Goal: Find specific page/section: Find specific page/section

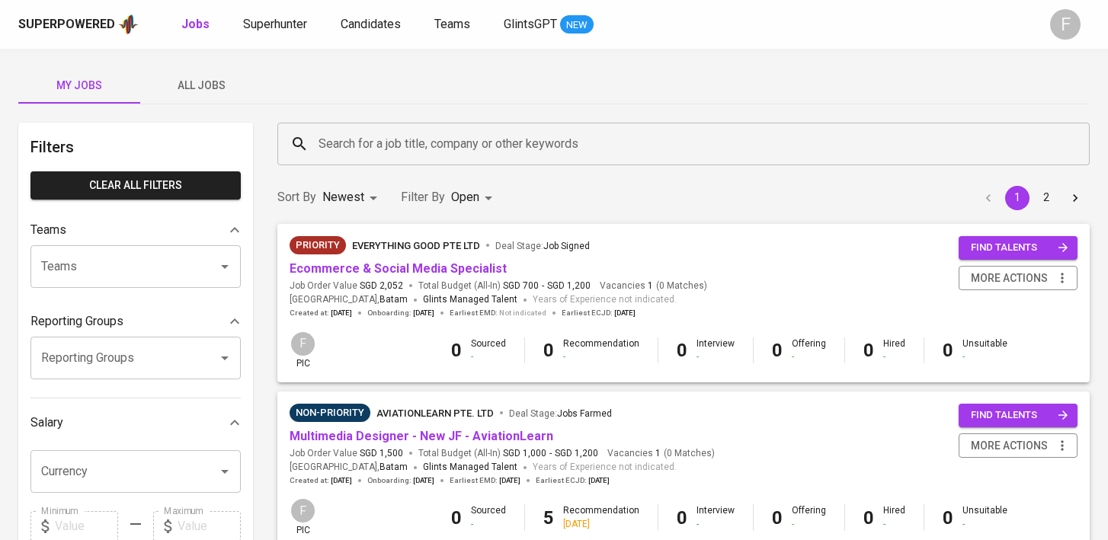
click at [495, 145] on input "Search for a job title, company or other keywords" at bounding box center [687, 144] width 745 height 29
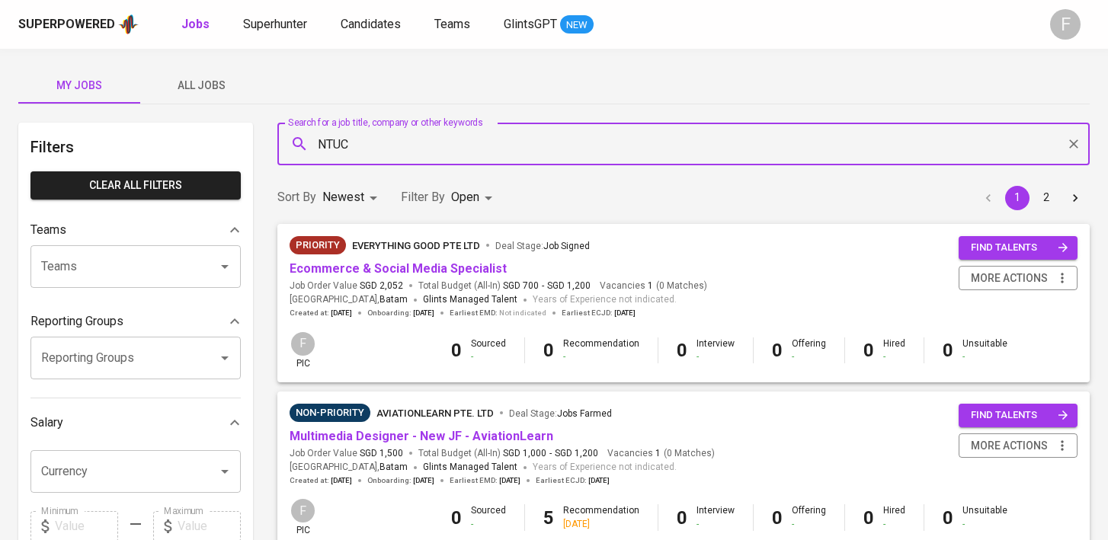
type input "NTUC"
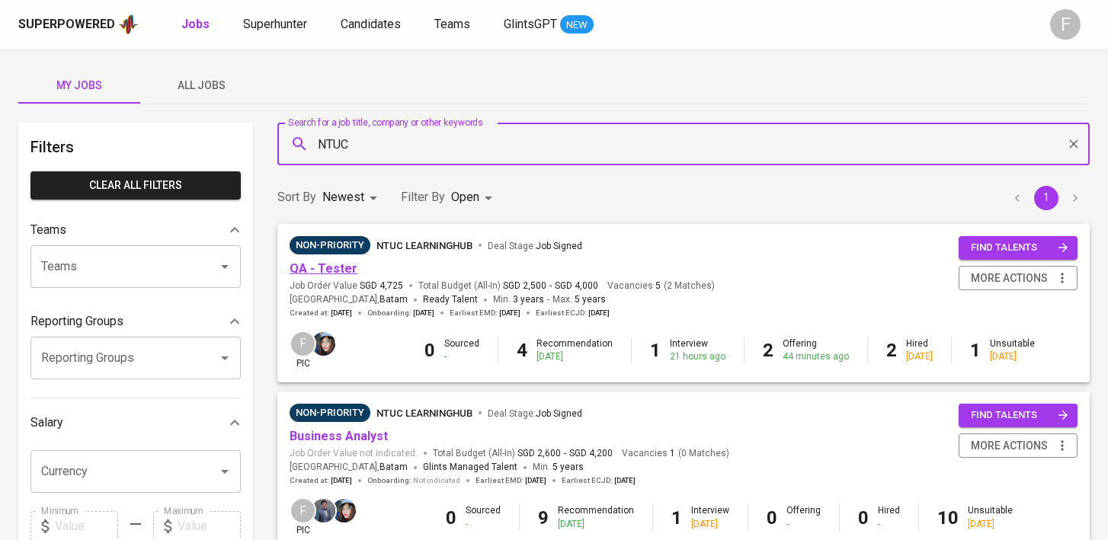
click at [316, 271] on link "QA - Tester" at bounding box center [324, 268] width 68 height 14
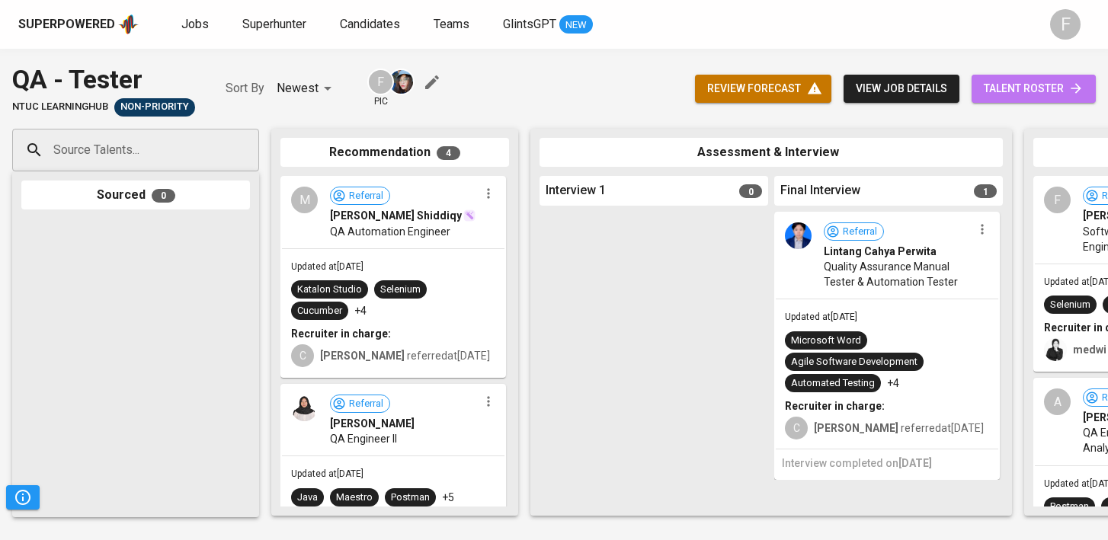
click at [1032, 81] on span "talent roster" at bounding box center [1034, 88] width 100 height 19
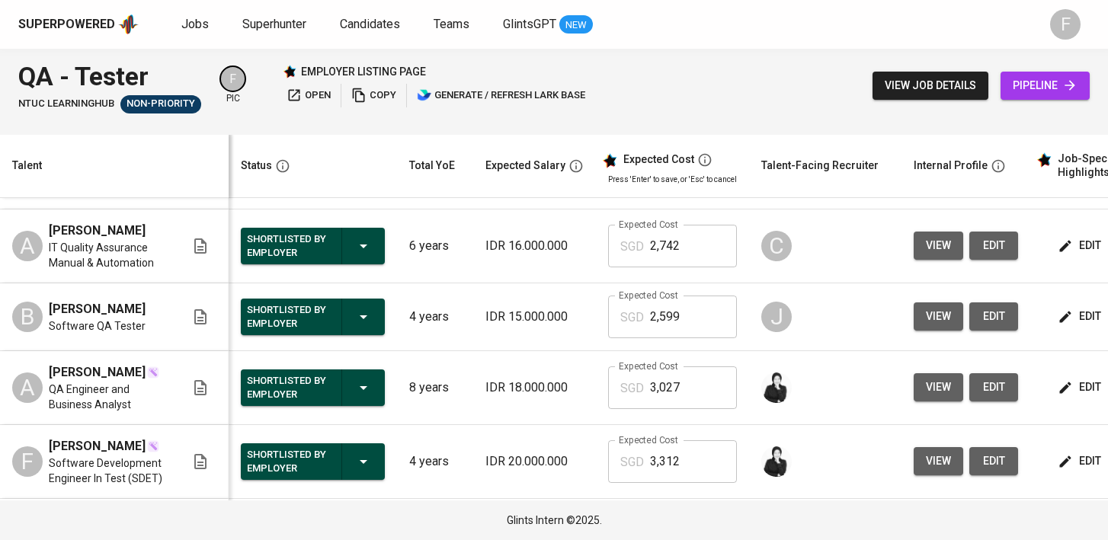
scroll to position [0, 197]
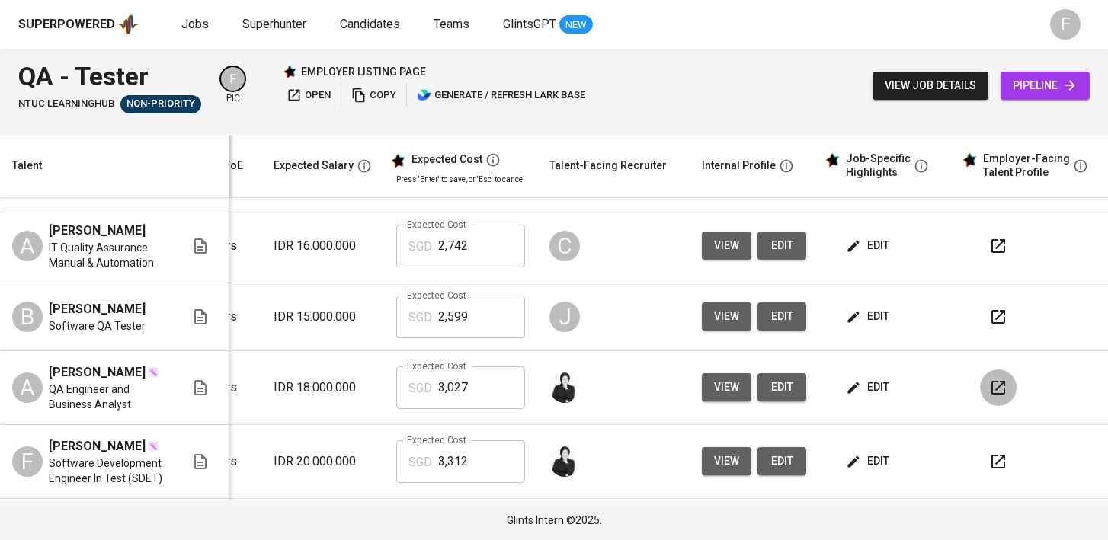
click at [991, 381] on icon "button" at bounding box center [998, 388] width 14 height 14
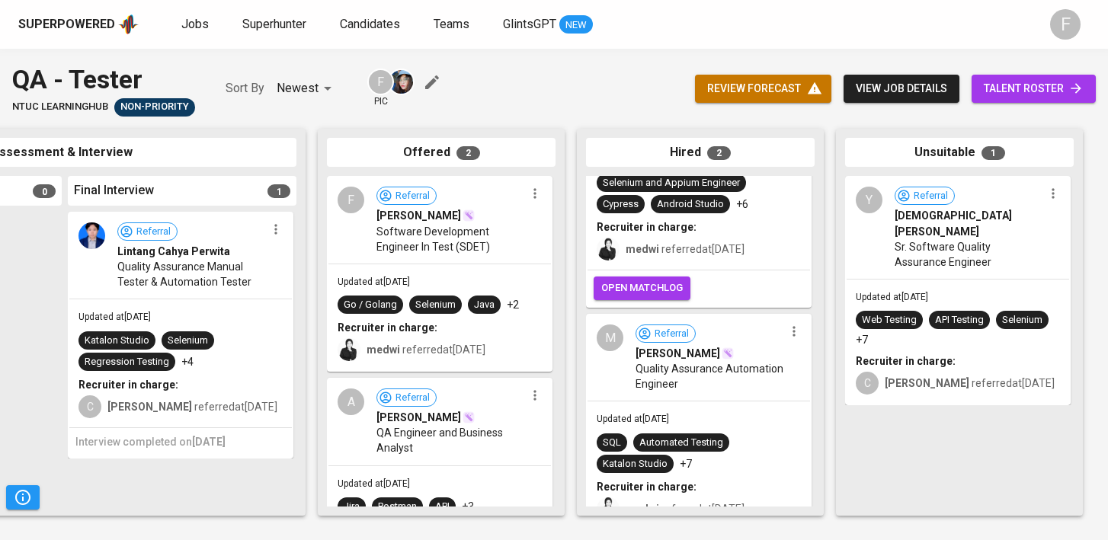
scroll to position [107, 0]
click at [1000, 100] on link "talent roster" at bounding box center [1034, 89] width 124 height 28
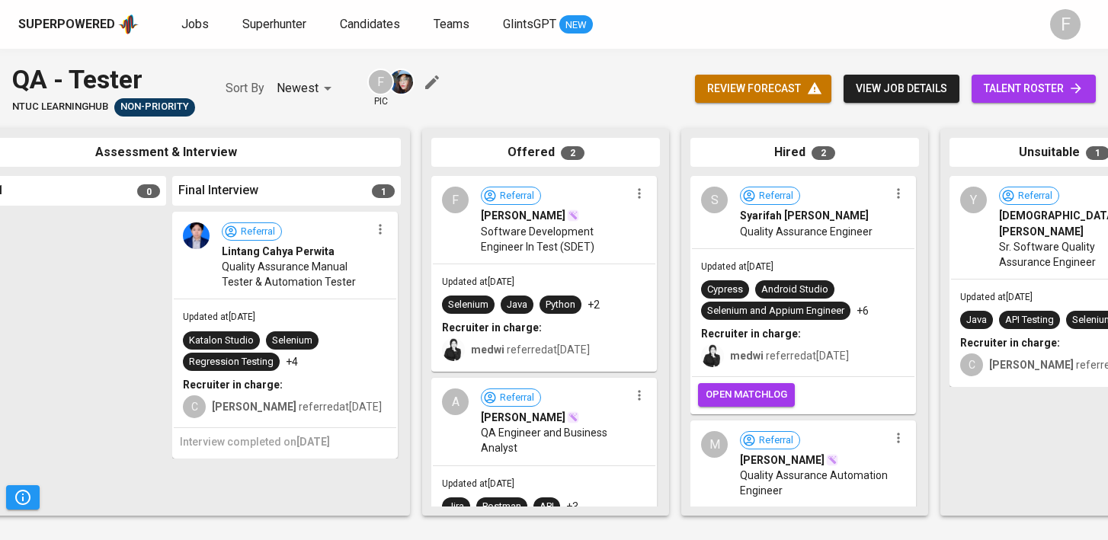
scroll to position [0, 628]
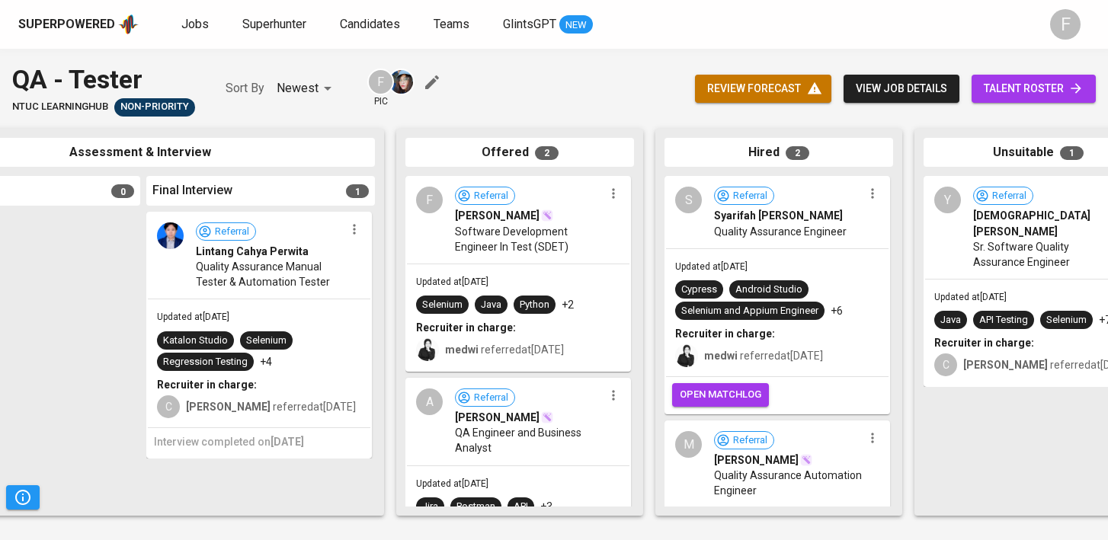
click at [1023, 84] on span "talent roster" at bounding box center [1034, 88] width 100 height 19
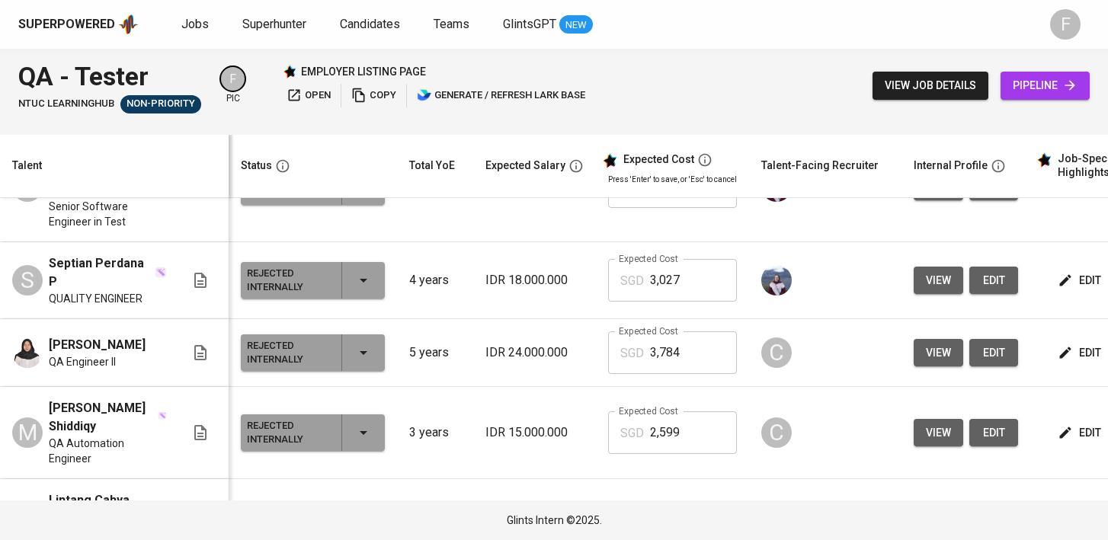
scroll to position [482, 0]
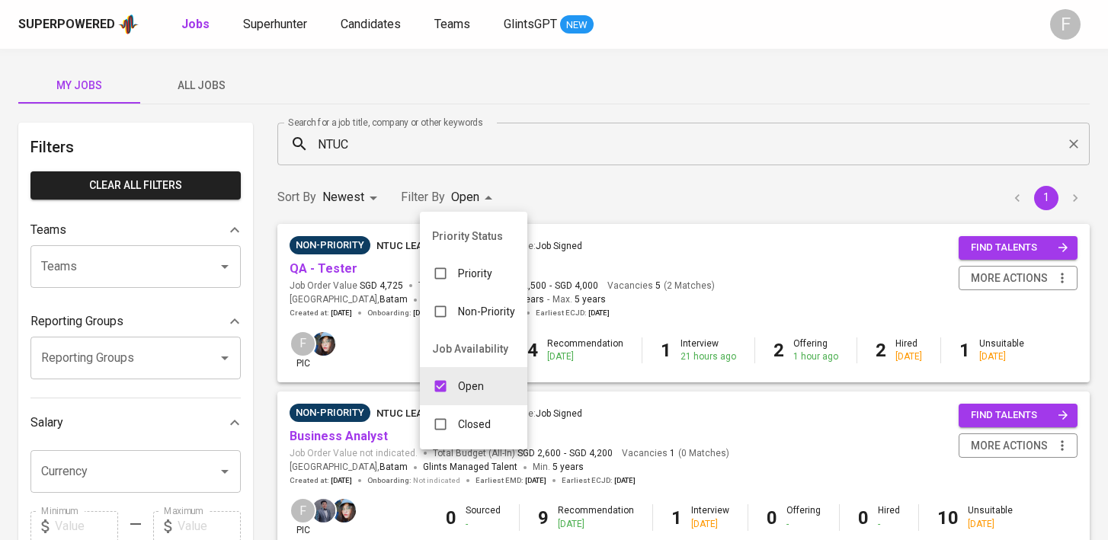
click at [461, 196] on body "Superpowered Jobs Superhunter Candidates Teams GlintsGPT NEW F My Jobs All Jobs…" at bounding box center [554, 520] width 1108 height 1040
click at [437, 421] on input "checkbox" at bounding box center [440, 424] width 29 height 29
checkbox input "true"
type input "OPEN,CLOSE"
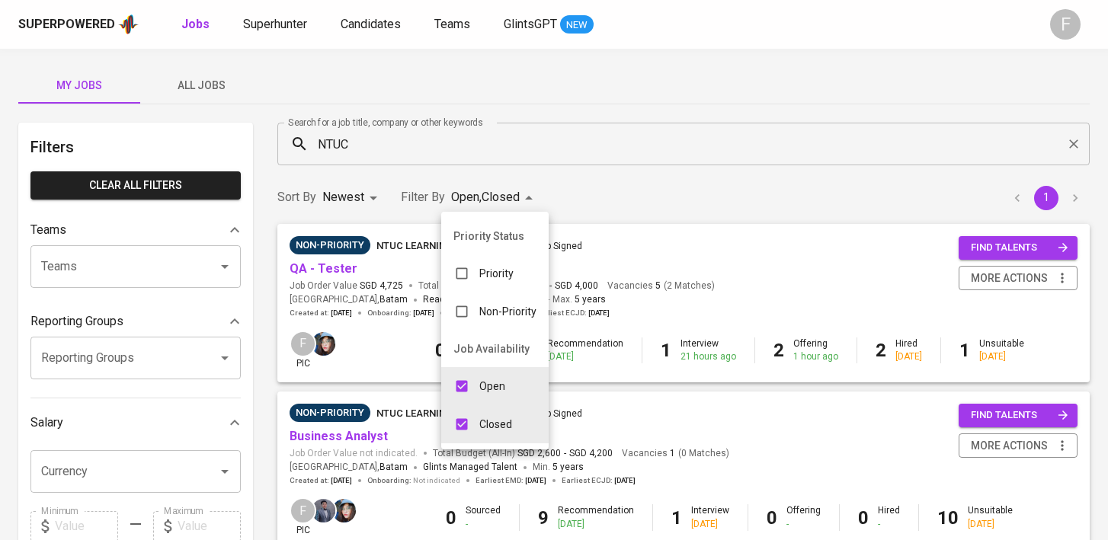
click at [648, 132] on div at bounding box center [554, 270] width 1108 height 540
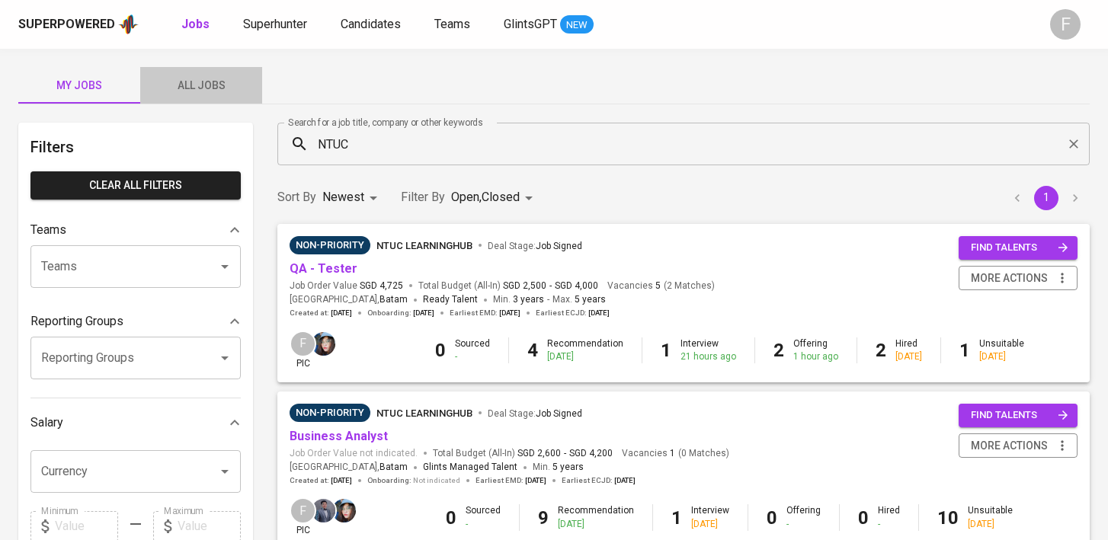
click at [213, 82] on span "All Jobs" at bounding box center [201, 85] width 104 height 19
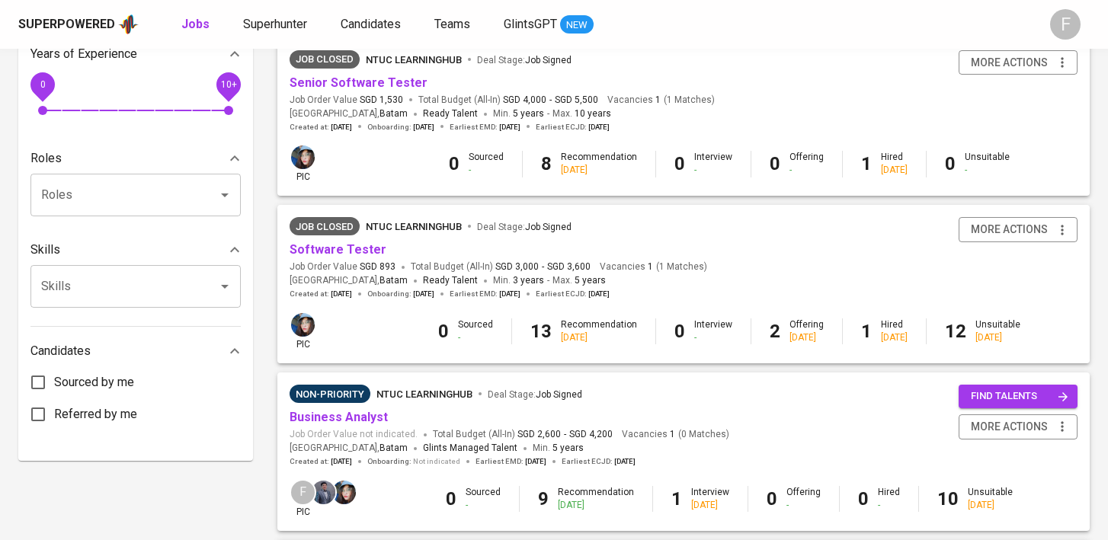
scroll to position [547, 0]
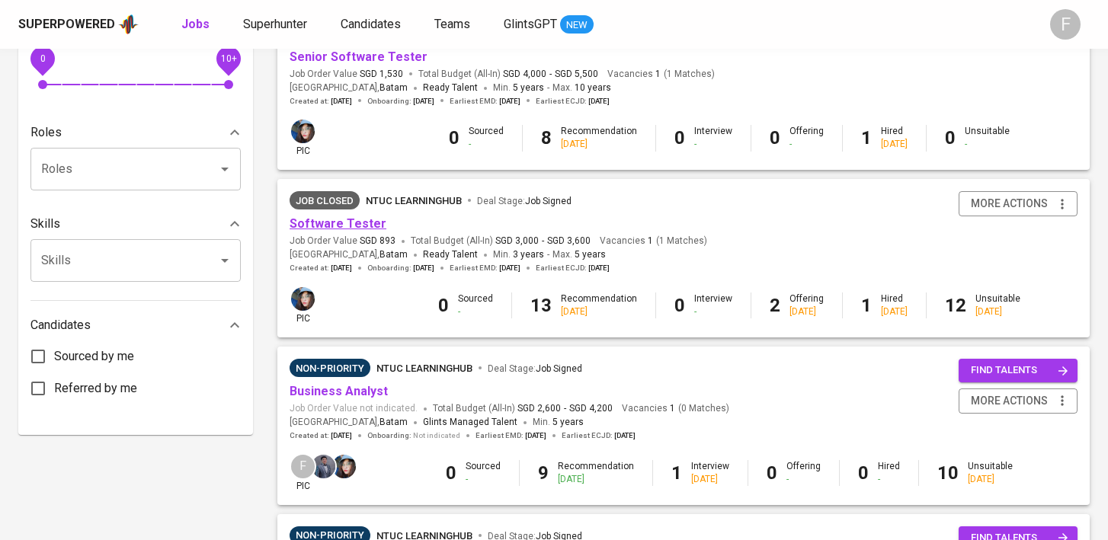
click at [358, 224] on link "Software Tester" at bounding box center [338, 223] width 97 height 14
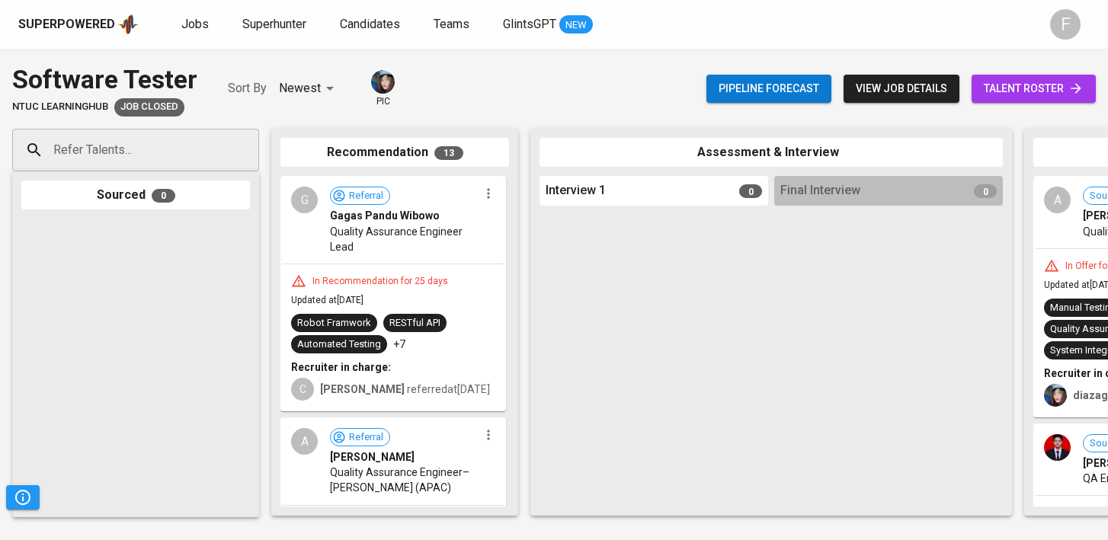
click at [1012, 102] on link "talent roster" at bounding box center [1034, 89] width 124 height 28
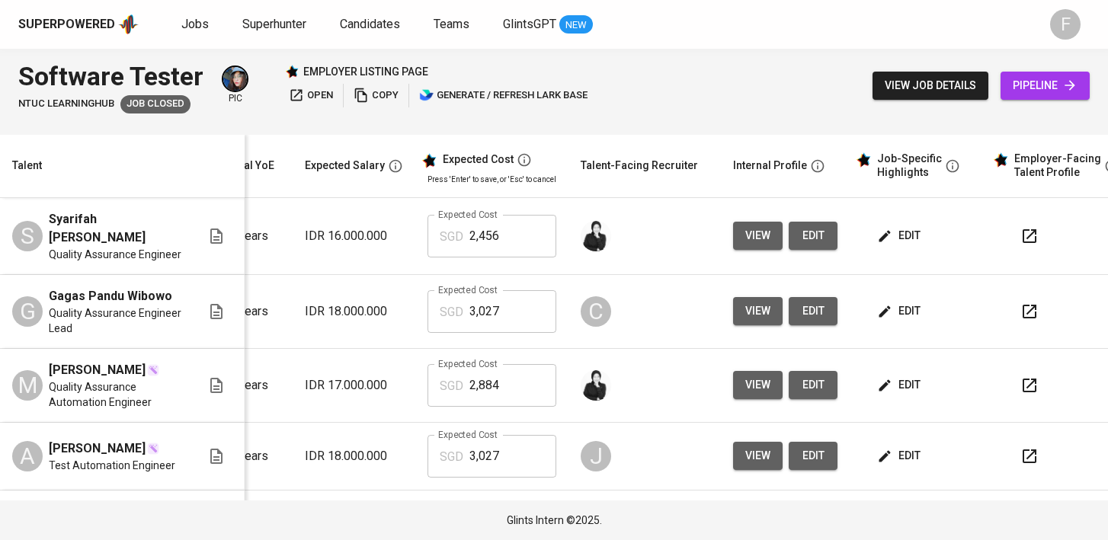
scroll to position [0, 219]
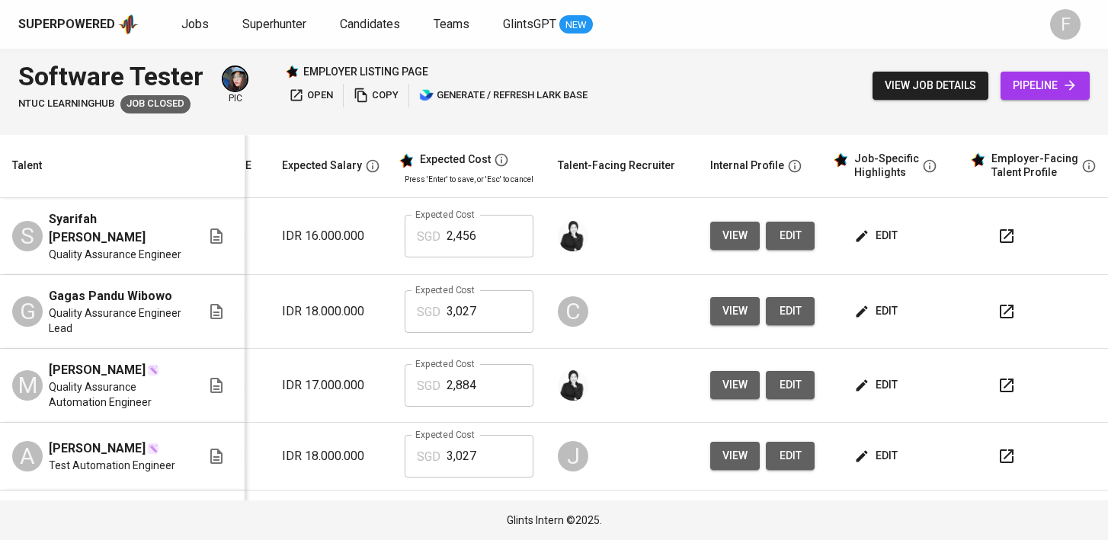
click at [994, 242] on button "button" at bounding box center [1006, 236] width 37 height 37
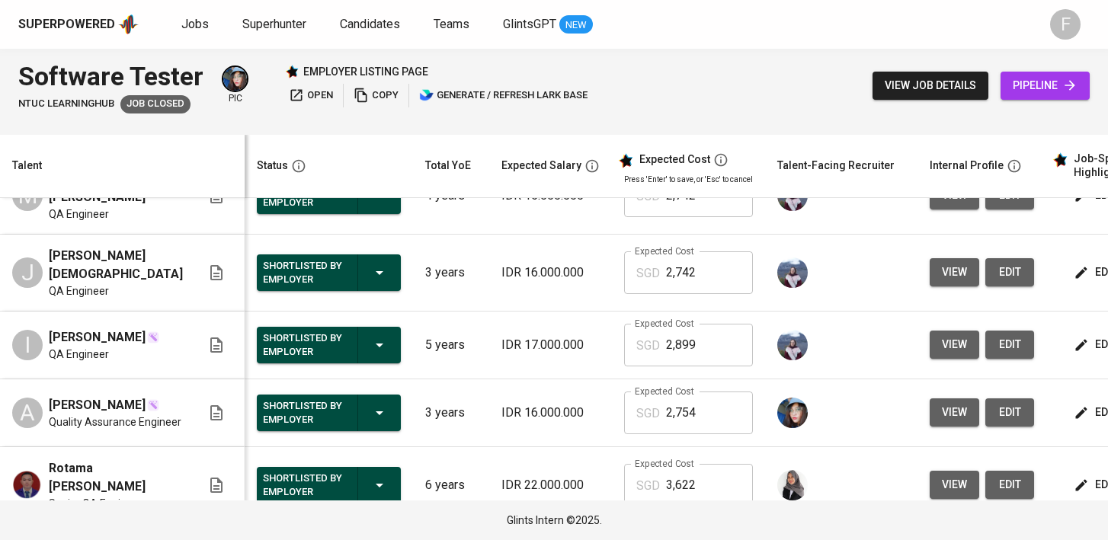
scroll to position [0, 0]
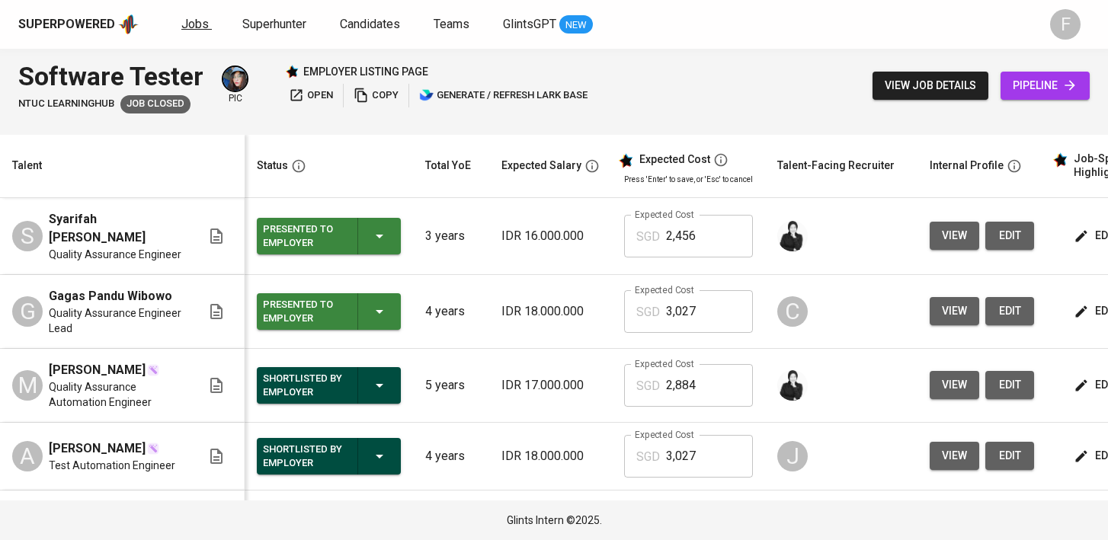
click at [181, 30] on span "Jobs" at bounding box center [194, 24] width 27 height 14
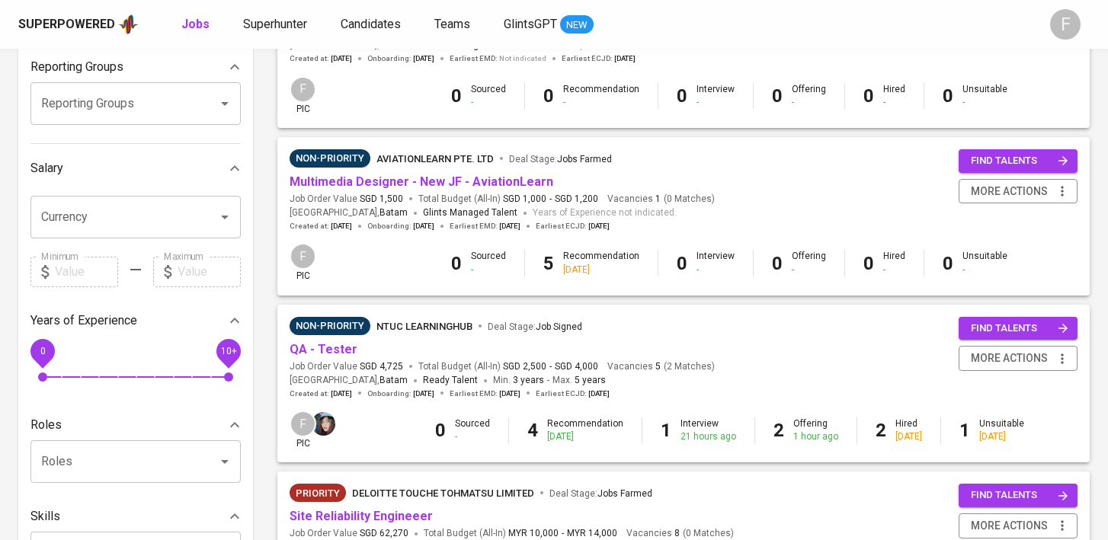
scroll to position [283, 0]
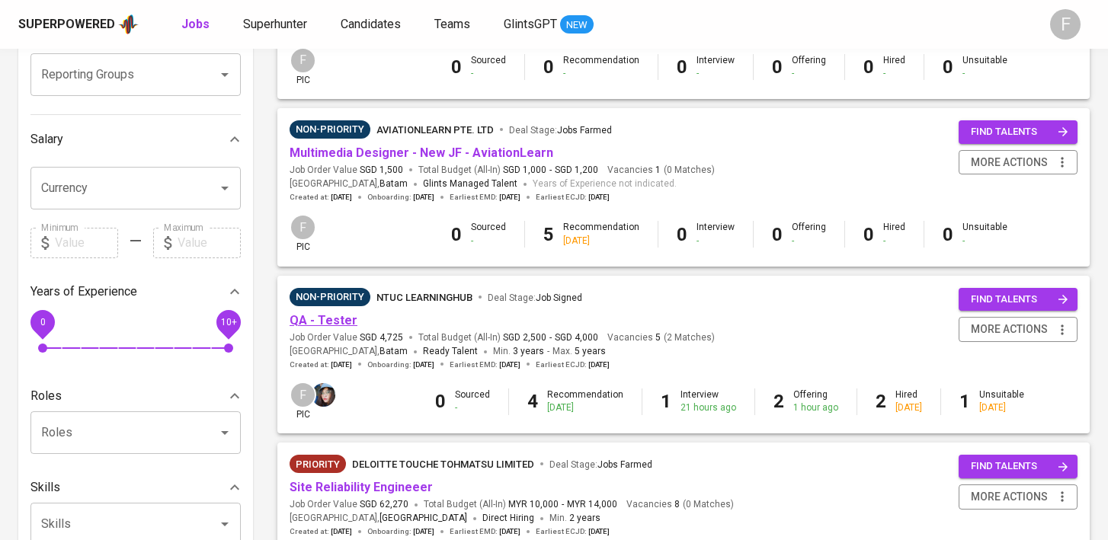
click at [307, 317] on link "QA - Tester" at bounding box center [324, 320] width 68 height 14
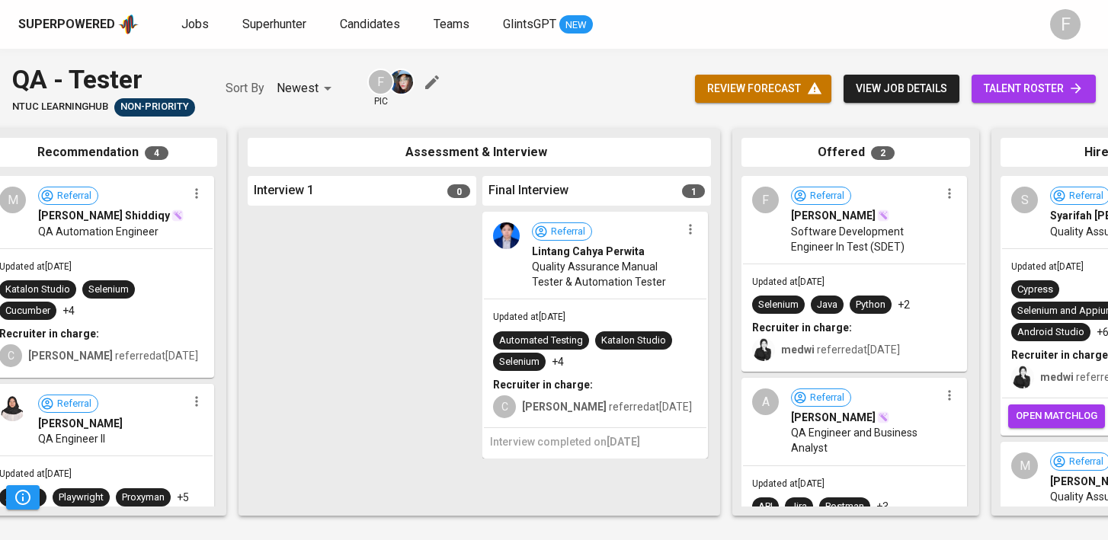
scroll to position [0, 295]
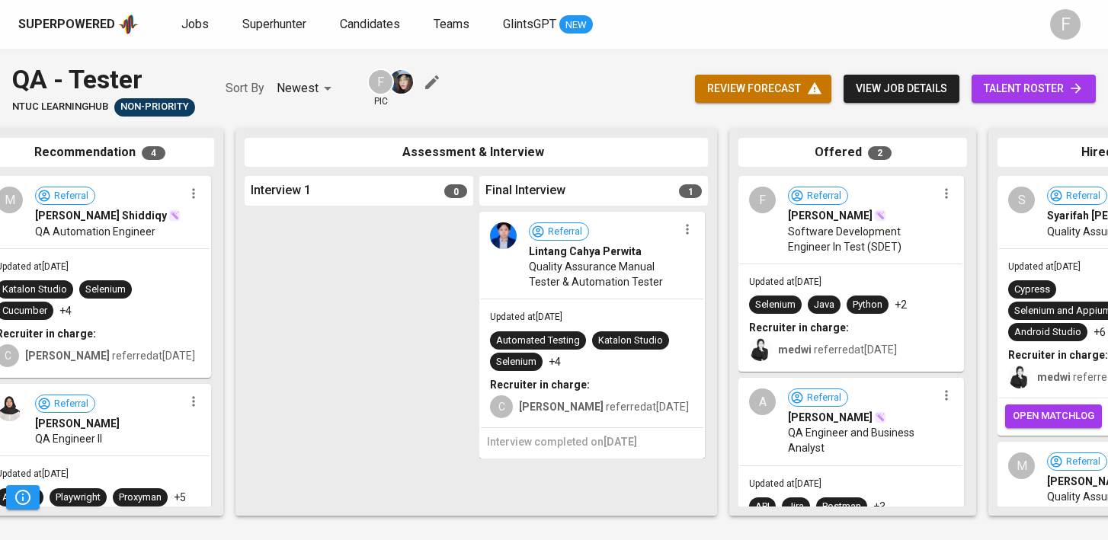
click at [1000, 92] on span "talent roster" at bounding box center [1034, 88] width 100 height 19
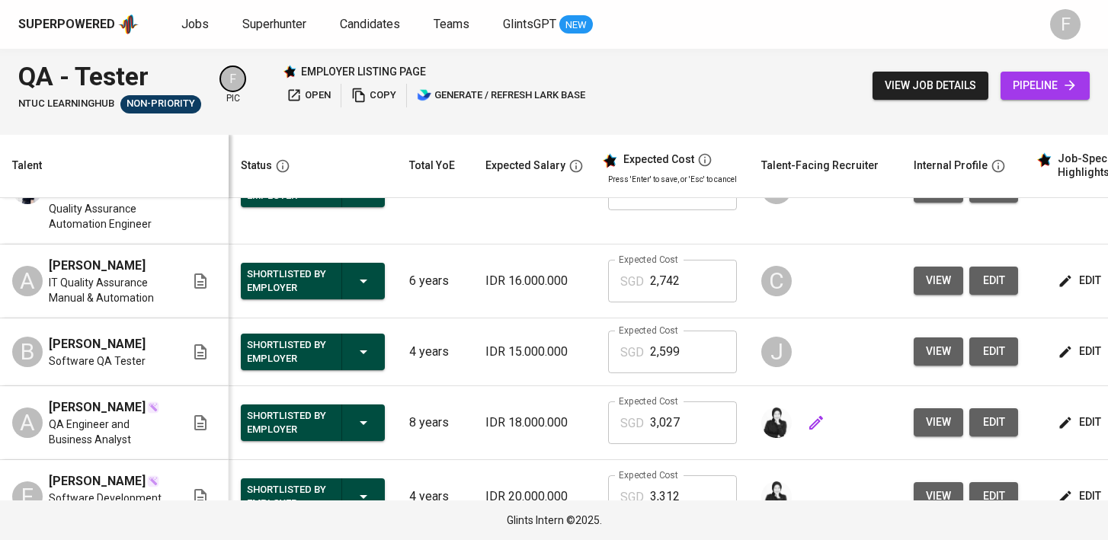
scroll to position [0, 197]
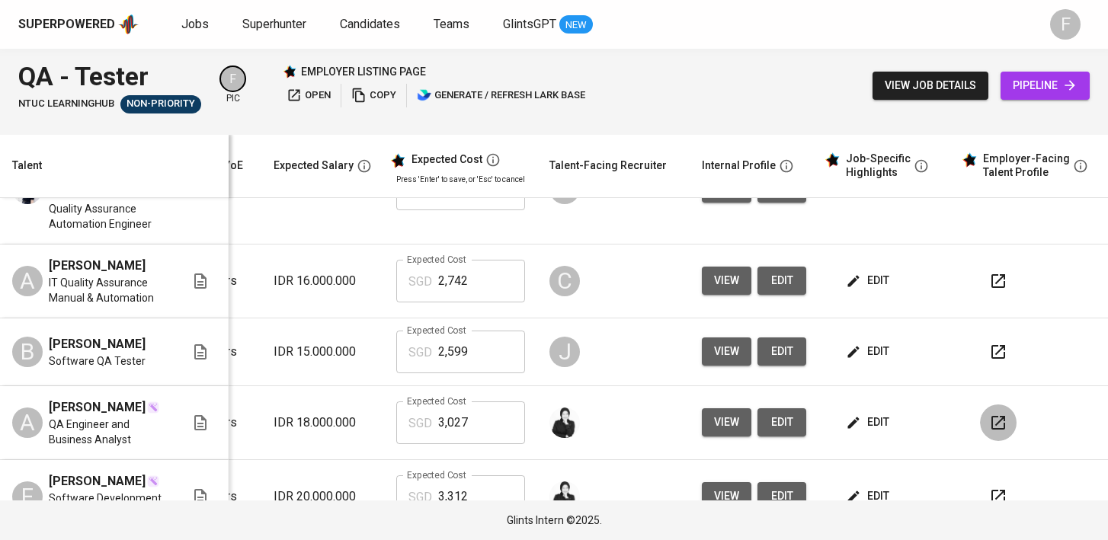
click at [998, 405] on button "button" at bounding box center [998, 423] width 37 height 37
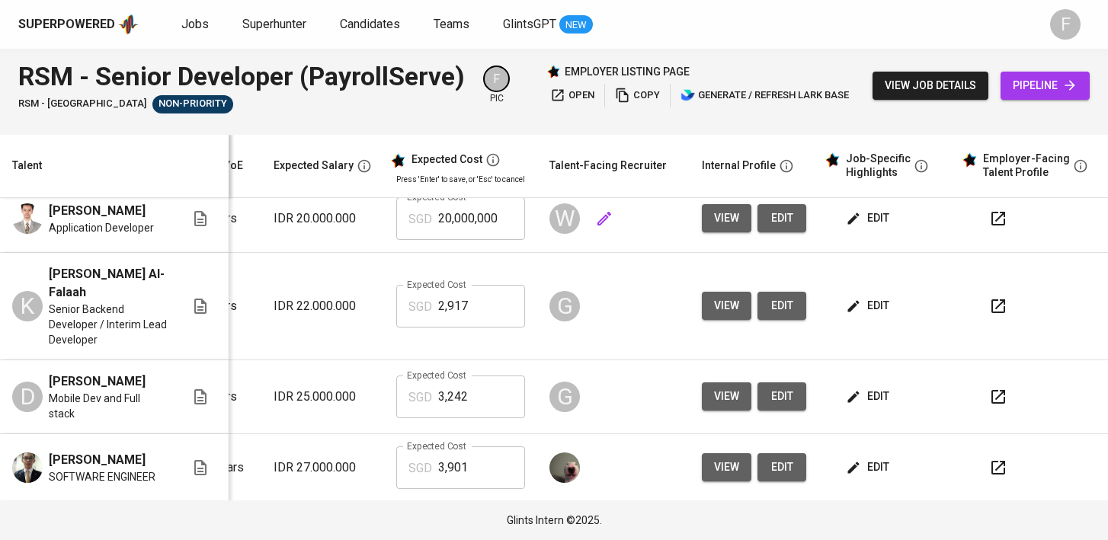
scroll to position [0, 219]
